Goal: Task Accomplishment & Management: Manage account settings

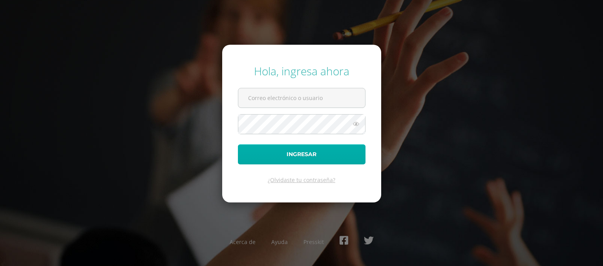
type input "kvitala@sagradocorazon.edu.gt"
click at [289, 153] on button "Ingresar" at bounding box center [302, 154] width 128 height 20
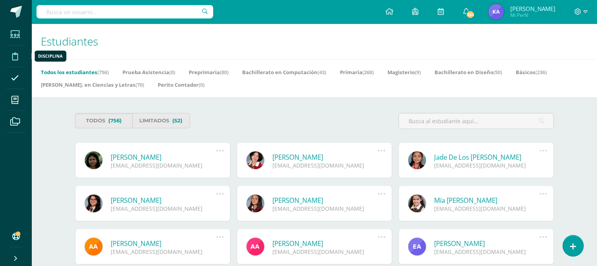
click at [13, 58] on icon at bounding box center [15, 57] width 6 height 8
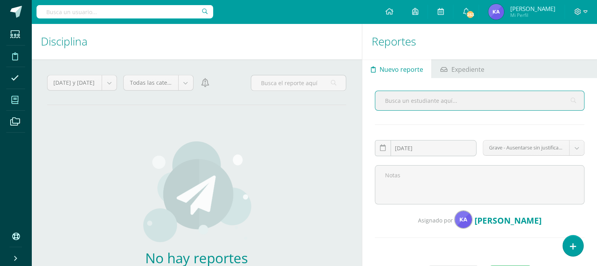
click at [15, 99] on icon at bounding box center [14, 100] width 7 height 8
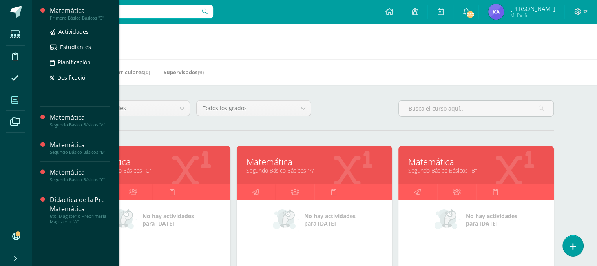
click at [77, 15] on div "Matemática" at bounding box center [80, 10] width 60 height 9
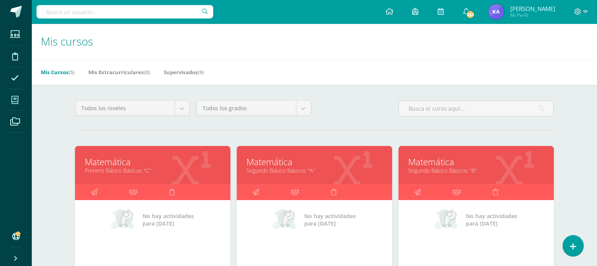
click at [11, 102] on span at bounding box center [15, 100] width 18 height 18
click at [20, 103] on span at bounding box center [15, 100] width 18 height 18
click at [91, 192] on icon at bounding box center [94, 191] width 7 height 15
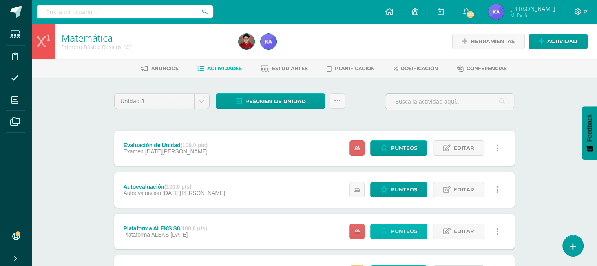
click at [398, 230] on span "Punteos" at bounding box center [404, 231] width 26 height 15
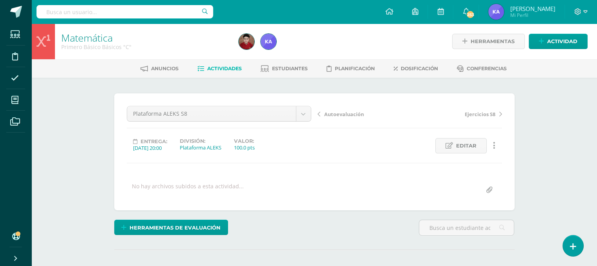
click at [209, 66] on span "Actividades" at bounding box center [224, 69] width 35 height 6
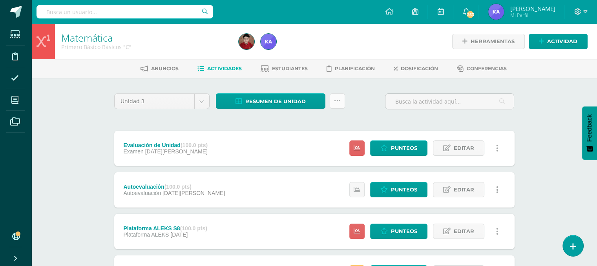
click at [334, 102] on icon at bounding box center [337, 101] width 7 height 7
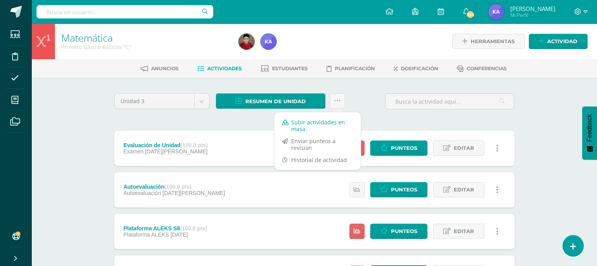
click at [318, 130] on link "Subir actividades en masa" at bounding box center [317, 125] width 86 height 19
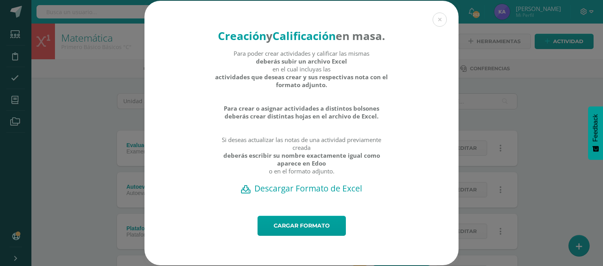
click at [290, 194] on h2 "Descargar Formato de Excel" at bounding box center [301, 188] width 287 height 11
click at [276, 236] on link "Cargar formato" at bounding box center [301, 226] width 88 height 20
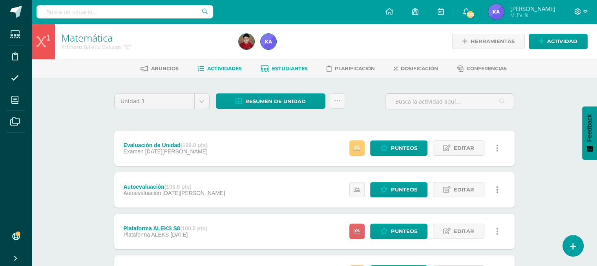
click at [294, 70] on span "Estudiantes" at bounding box center [290, 69] width 36 height 6
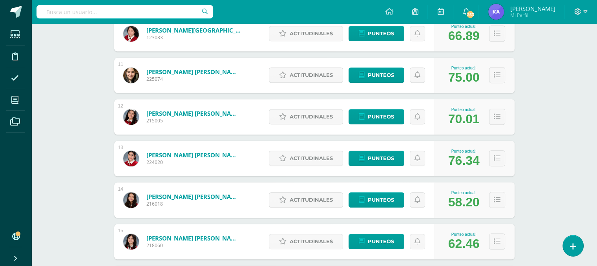
scroll to position [529, 0]
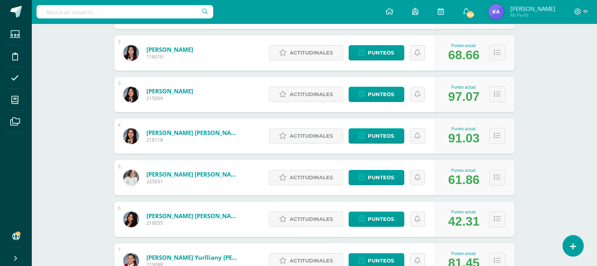
scroll to position [176, 0]
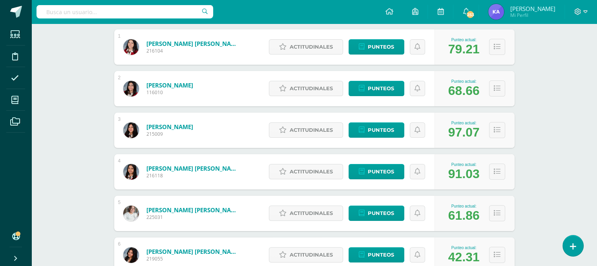
scroll to position [139, 0]
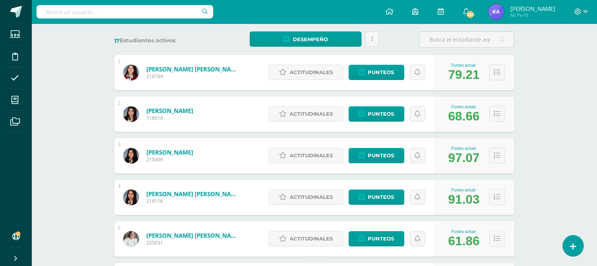
scroll to position [0, 0]
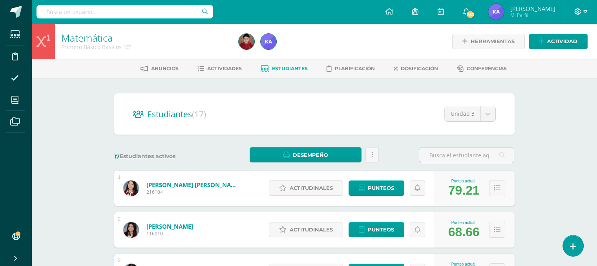
click at [585, 15] on span at bounding box center [580, 11] width 13 height 9
click at [561, 54] on span "Cerrar sesión" at bounding box center [560, 52] width 35 height 7
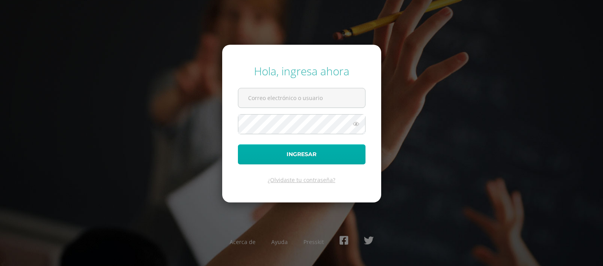
type input "[EMAIL_ADDRESS][DOMAIN_NAME]"
click at [279, 155] on button "Ingresar" at bounding box center [302, 154] width 128 height 20
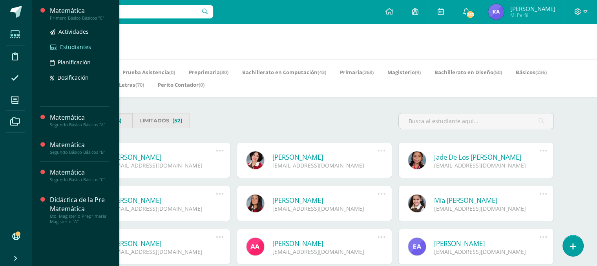
click at [68, 44] on span "Estudiantes" at bounding box center [75, 46] width 31 height 7
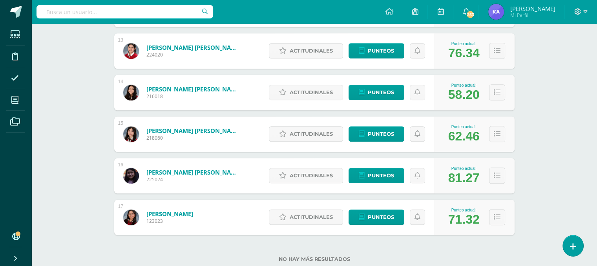
scroll to position [658, 0]
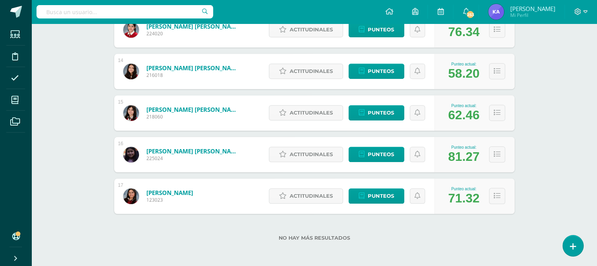
click at [455, 179] on div "Punteo actual: 71.32" at bounding box center [475, 196] width 80 height 35
click at [586, 13] on icon at bounding box center [585, 11] width 4 height 3
click at [568, 51] on span "Cerrar sesión" at bounding box center [559, 52] width 35 height 7
